Goal: Transaction & Acquisition: Purchase product/service

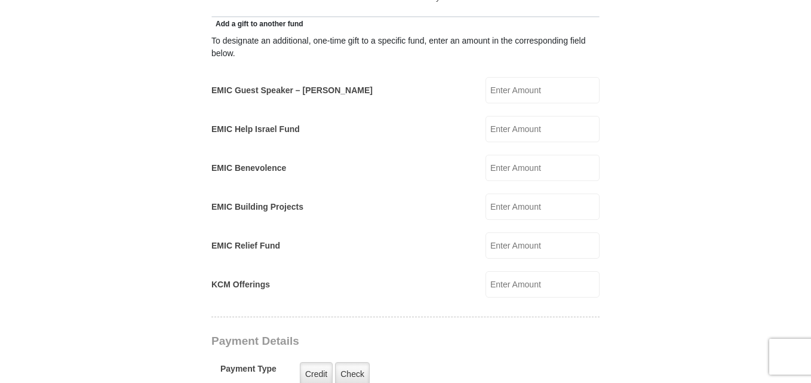
scroll to position [702, 0]
click at [539, 76] on input "EMIC Guest Speaker – [PERSON_NAME]" at bounding box center [542, 89] width 114 height 26
type input "143"
click at [516, 115] on input "EMIC Help Israel Fund" at bounding box center [542, 128] width 114 height 26
type input "50"
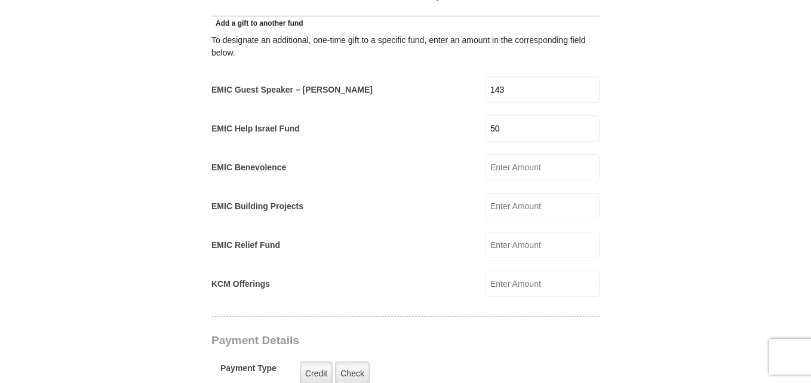
click at [521, 155] on input "EMIC Benevolence" at bounding box center [542, 167] width 114 height 26
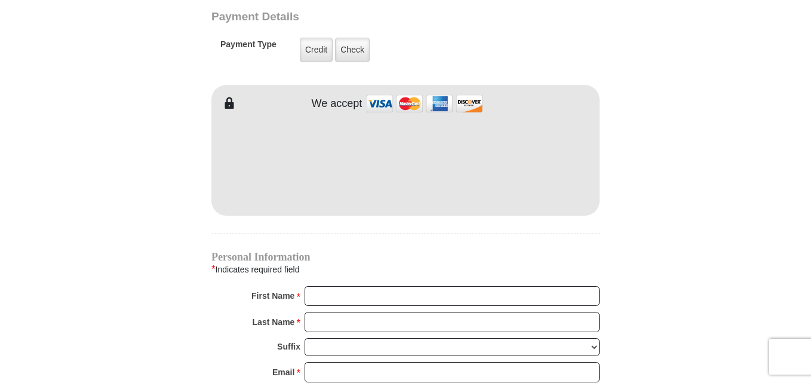
scroll to position [1026, 0]
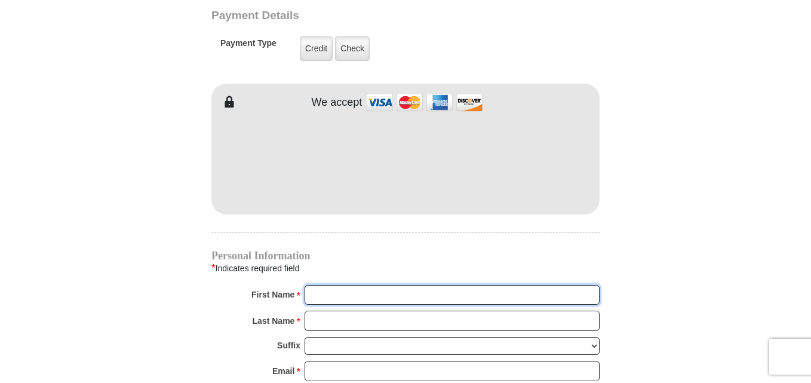
click at [363, 285] on input "First Name *" at bounding box center [451, 295] width 295 height 20
type input "Dennnis"
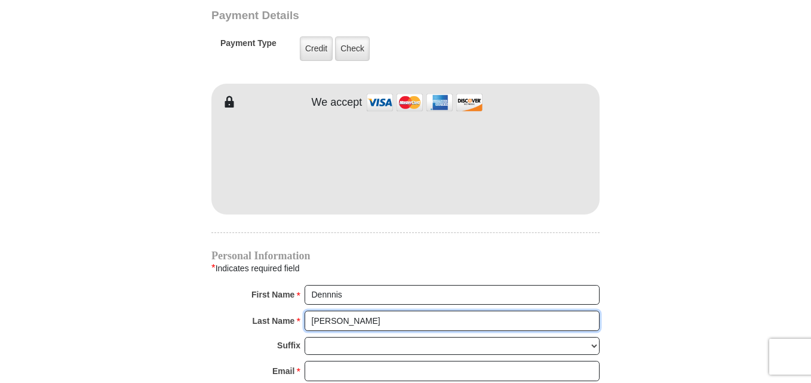
type input "Curry Jr"
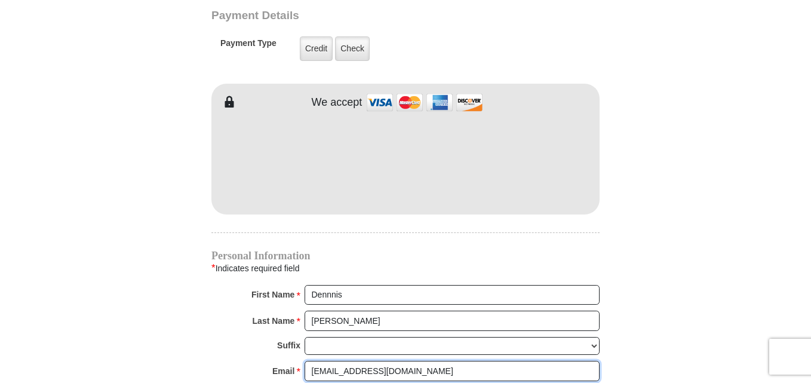
type input "dj.curry2@gmail.com"
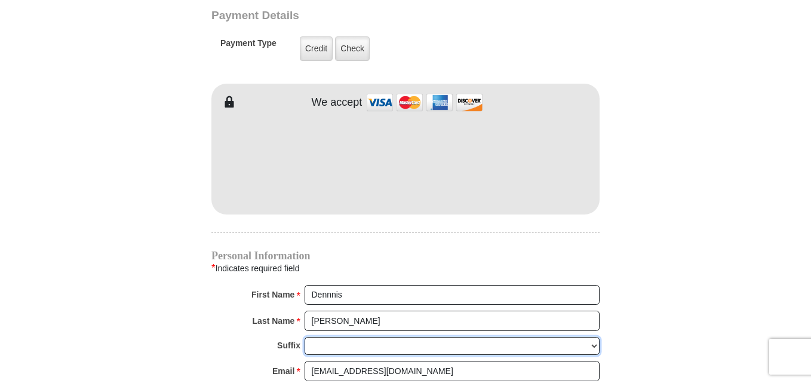
click at [337, 337] on select "Jr Sr I II III IV V VI" at bounding box center [451, 346] width 295 height 19
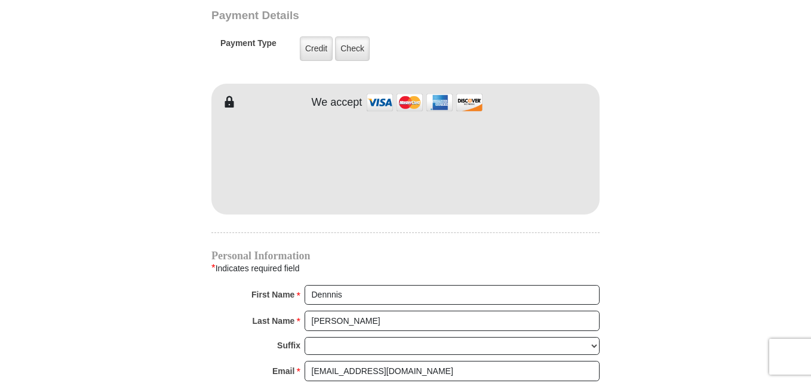
click at [214, 315] on div "Last Name * Curry Jr Please enter Last Name" at bounding box center [405, 323] width 388 height 26
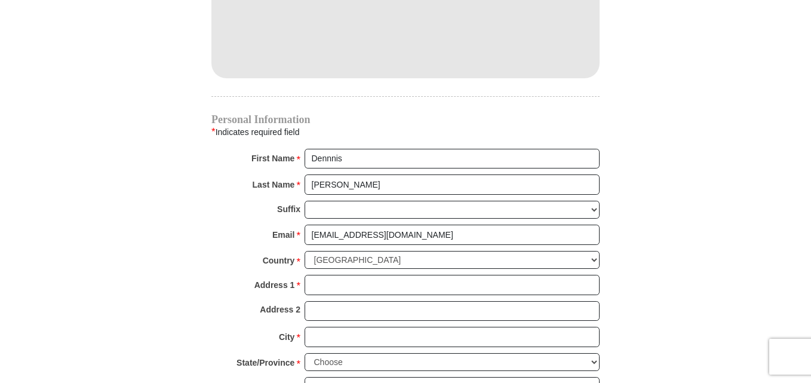
scroll to position [1163, 0]
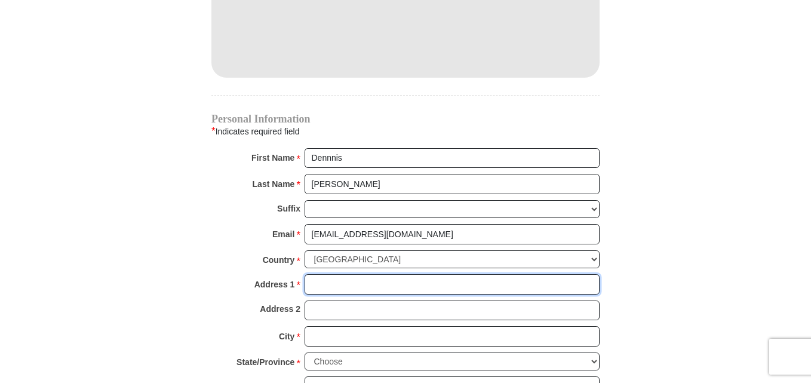
click at [340, 274] on input "Address 1 *" at bounding box center [451, 284] width 295 height 20
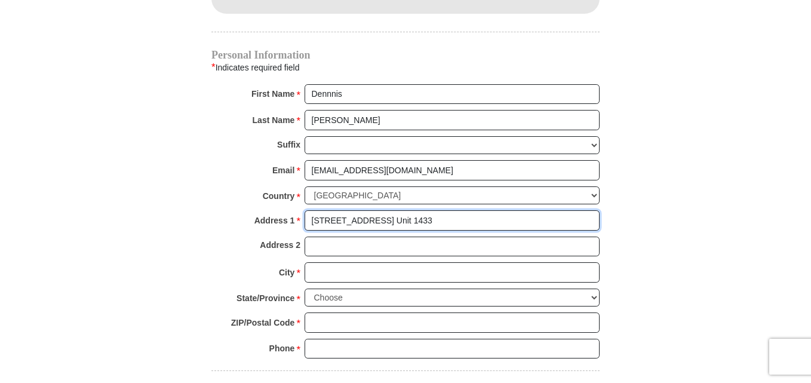
scroll to position [1228, 0]
type input "122 N Wheaton Ave. Unit 1433"
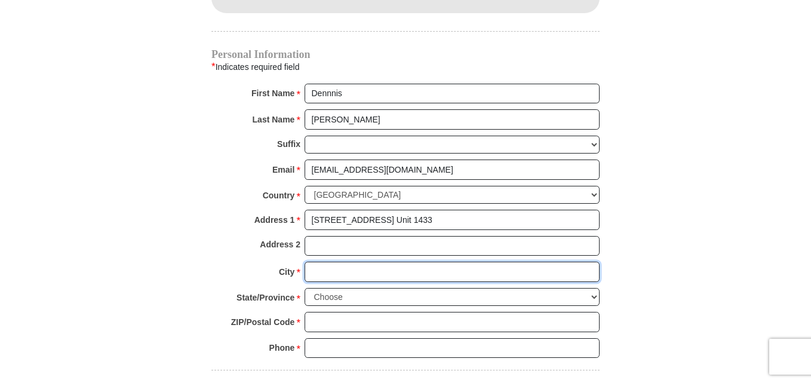
click at [323, 262] on input "City *" at bounding box center [451, 272] width 295 height 20
type input "Wheaton"
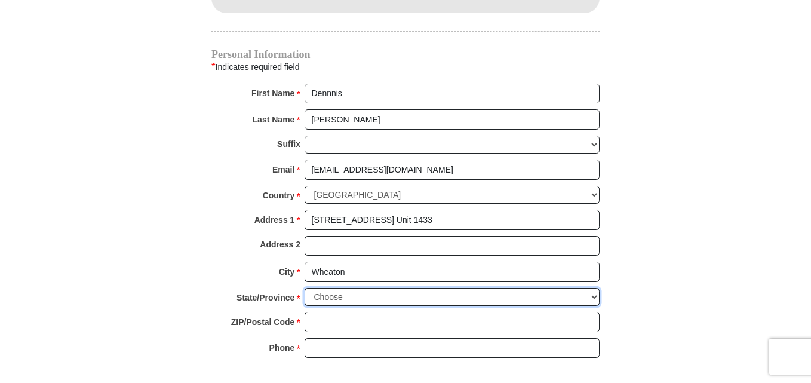
click at [334, 288] on select "Choose Alabama Alaska American Samoa Arizona Arkansas Armed Forces Americas Arm…" at bounding box center [451, 297] width 295 height 19
select select "IL"
click at [304, 288] on select "Choose Alabama Alaska American Samoa Arizona Arkansas Armed Forces Americas Arm…" at bounding box center [451, 297] width 295 height 19
click at [340, 312] on input "ZIP/Postal Code *" at bounding box center [451, 322] width 295 height 20
type input "6306398458"
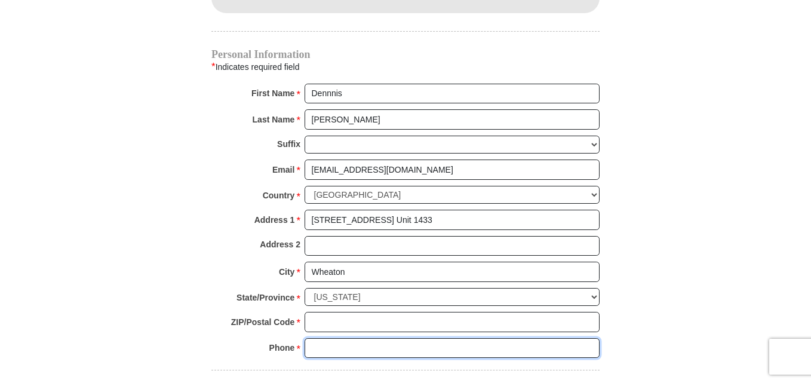
paste input "6306398458"
type input "6306398458"
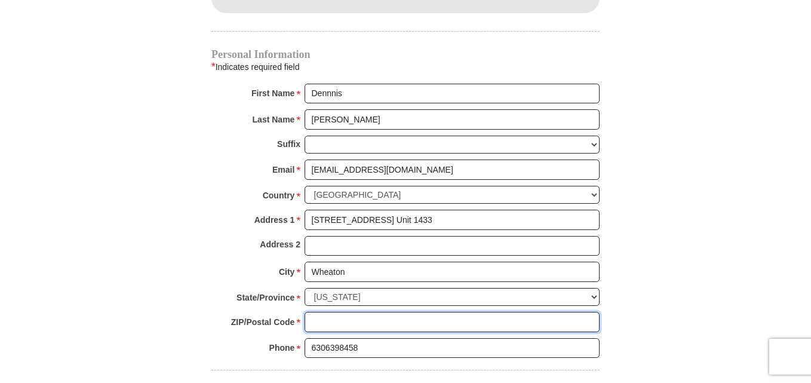
click at [376, 317] on input "ZIP/Postal Code *" at bounding box center [451, 322] width 295 height 20
type input "60187"
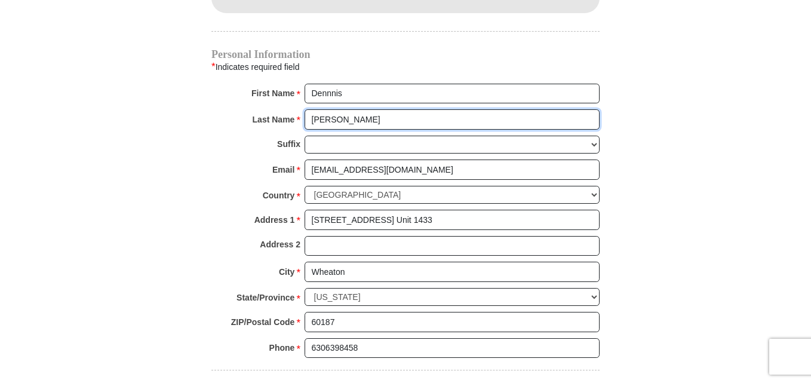
click at [350, 109] on input "Curry Jr" at bounding box center [451, 119] width 295 height 20
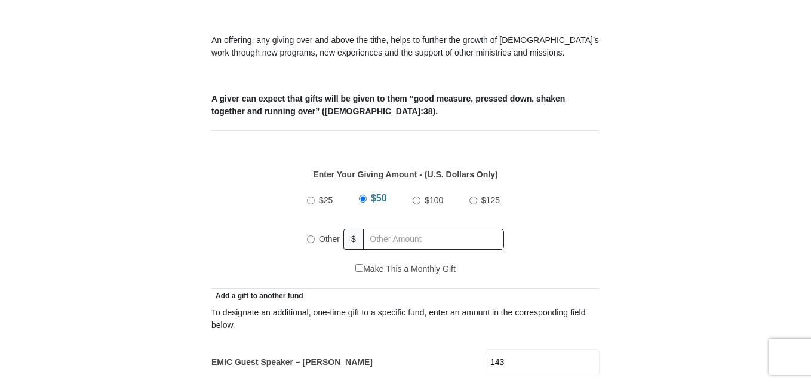
scroll to position [430, 0]
click at [311, 235] on input "Other" at bounding box center [311, 239] width 8 height 8
radio input "true"
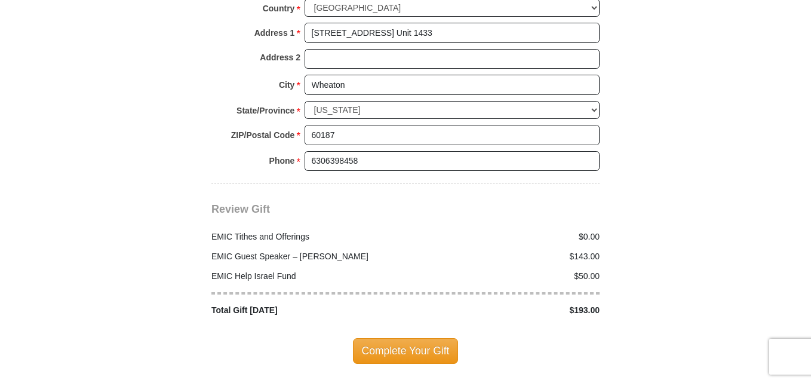
scroll to position [1415, 0]
click at [386, 337] on span "Complete Your Gift" at bounding box center [406, 349] width 106 height 25
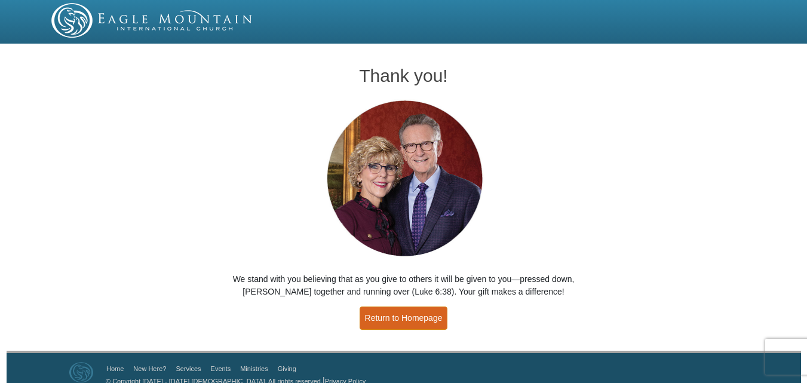
click at [410, 316] on link "Return to Homepage" at bounding box center [403, 317] width 88 height 23
